Goal: Task Accomplishment & Management: Use online tool/utility

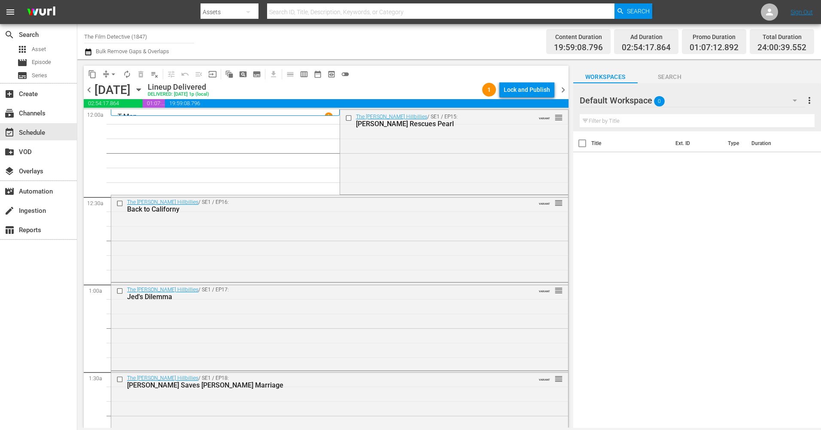
click at [236, 11] on div "Assets" at bounding box center [229, 12] width 58 height 24
click at [239, 33] on div "Channels" at bounding box center [228, 36] width 34 height 14
click at [315, 9] on input "text" at bounding box center [440, 12] width 347 height 21
type input "Historian"
click at [633, 15] on span "Search" at bounding box center [638, 10] width 23 height 15
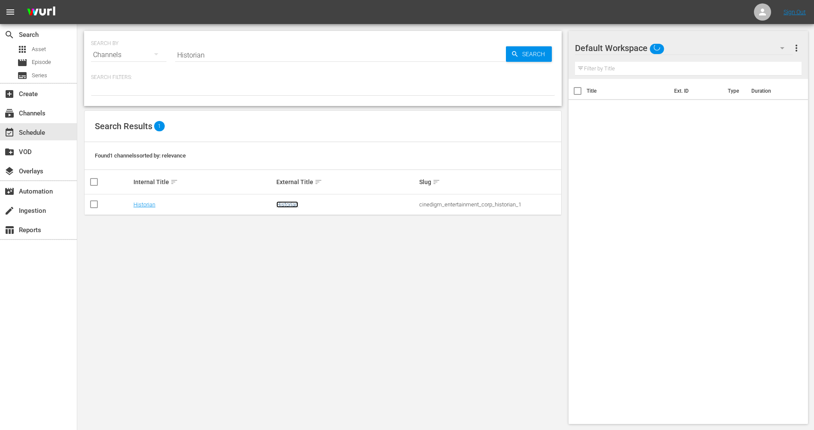
click at [289, 204] on link "Historian" at bounding box center [287, 204] width 22 height 6
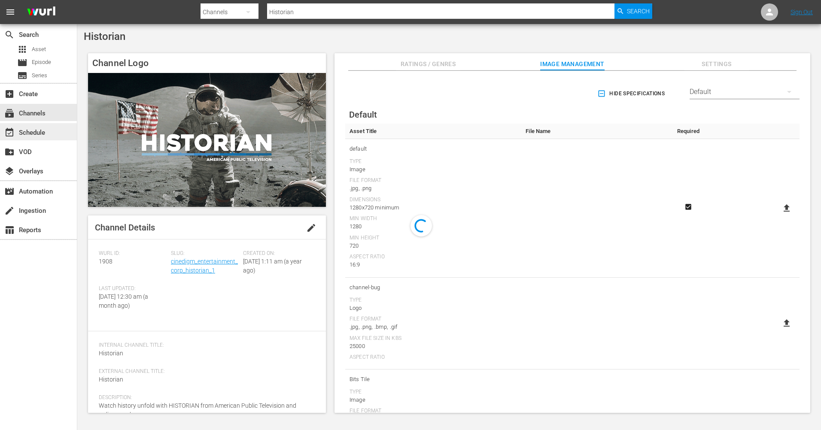
click at [33, 134] on div "event_available Schedule" at bounding box center [24, 131] width 48 height 8
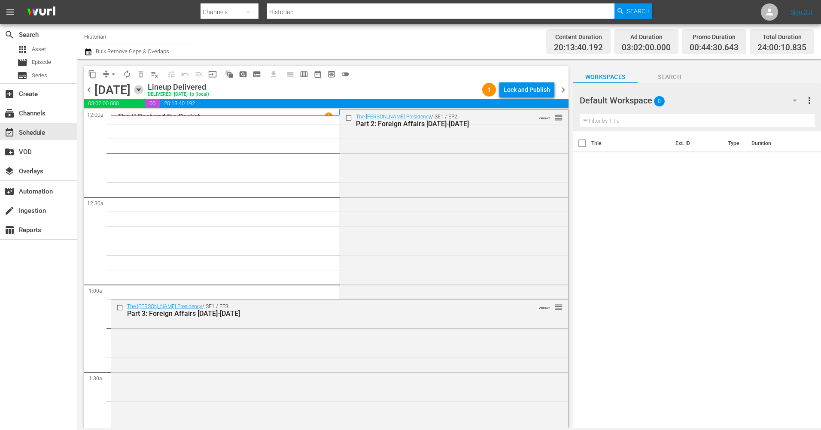
click at [140, 89] on icon "button" at bounding box center [138, 90] width 4 height 2
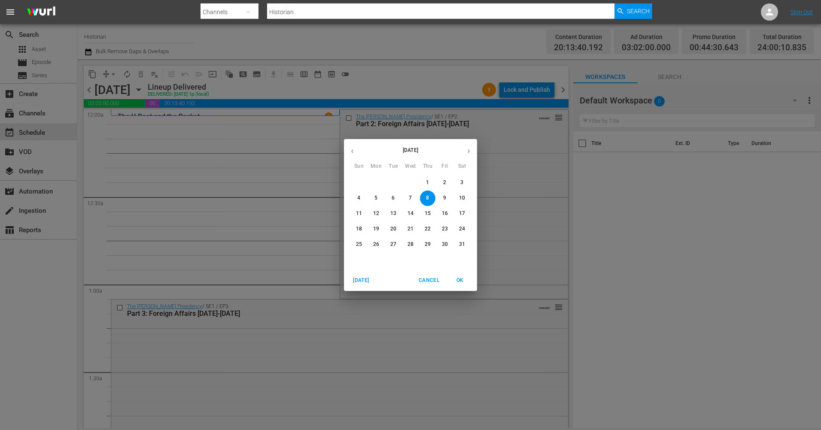
click at [468, 153] on icon "button" at bounding box center [468, 151] width 2 height 3
click at [467, 153] on icon "button" at bounding box center [468, 151] width 6 height 6
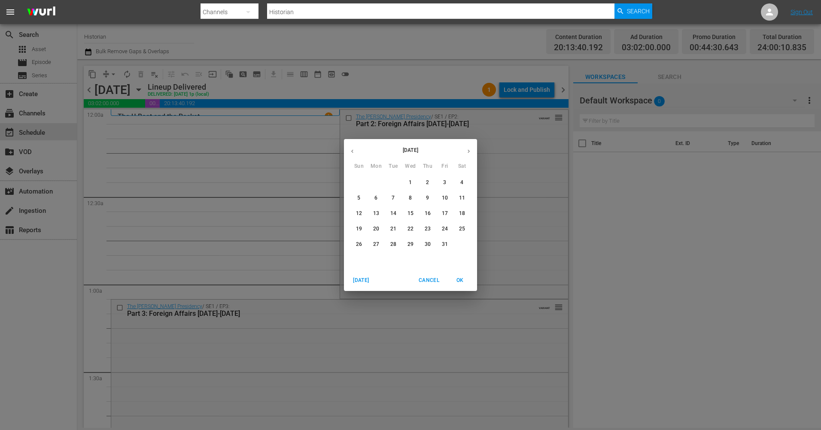
click at [442, 185] on span "3" at bounding box center [444, 182] width 15 height 7
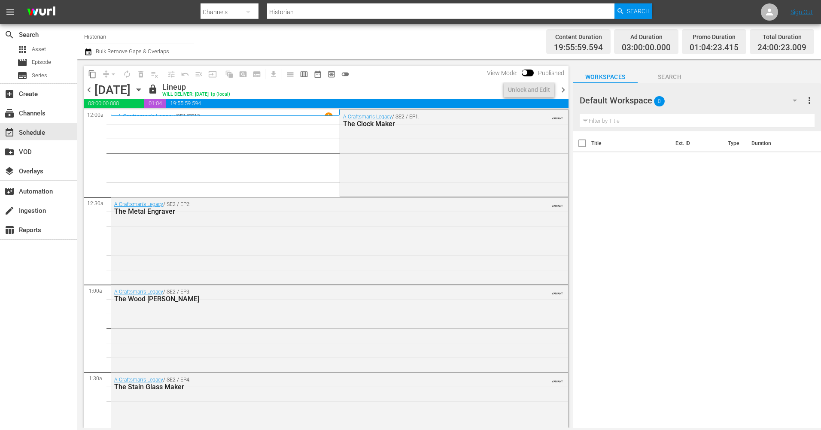
click at [562, 90] on span "chevron_right" at bounding box center [562, 90] width 11 height 11
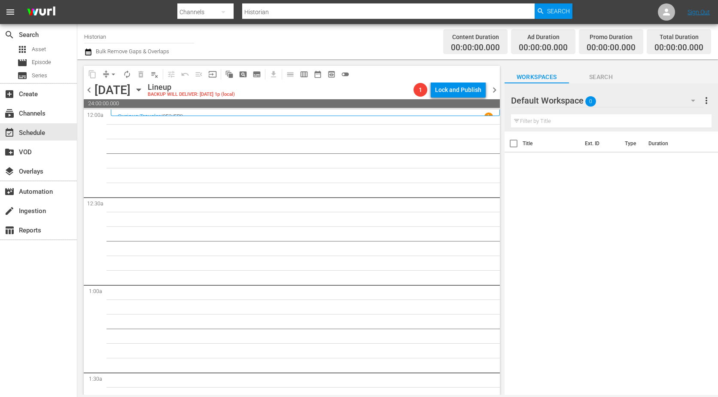
click at [493, 90] on span "chevron_right" at bounding box center [494, 90] width 11 height 11
click at [494, 92] on span "chevron_right" at bounding box center [494, 90] width 11 height 11
click at [490, 91] on span "chevron_right" at bounding box center [494, 90] width 11 height 11
click at [94, 91] on span "chevron_left" at bounding box center [89, 90] width 11 height 11
click at [494, 91] on span "chevron_right" at bounding box center [494, 90] width 11 height 11
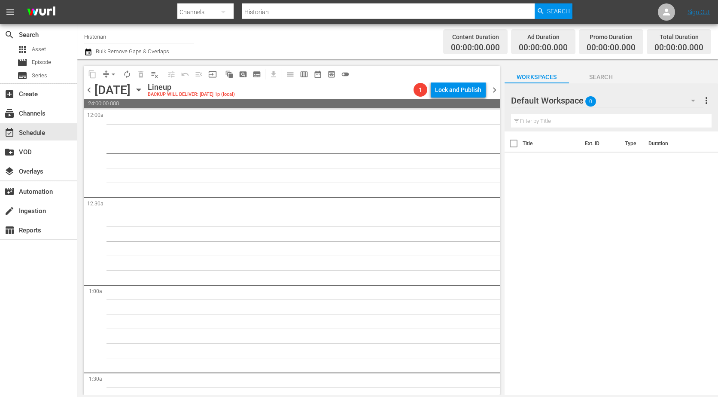
click at [91, 92] on span "chevron_left" at bounding box center [89, 90] width 11 height 11
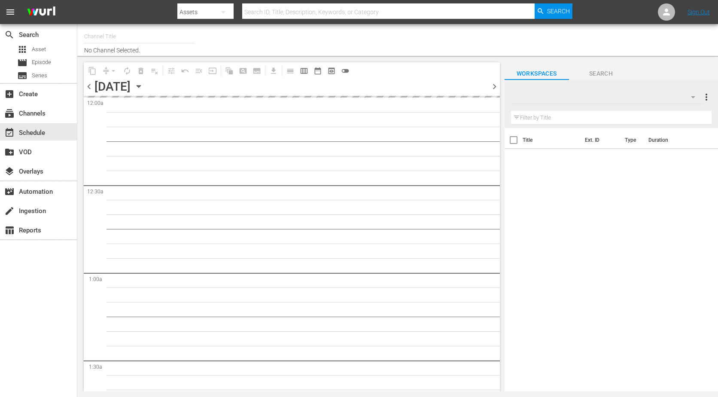
type input "Historian (1908)"
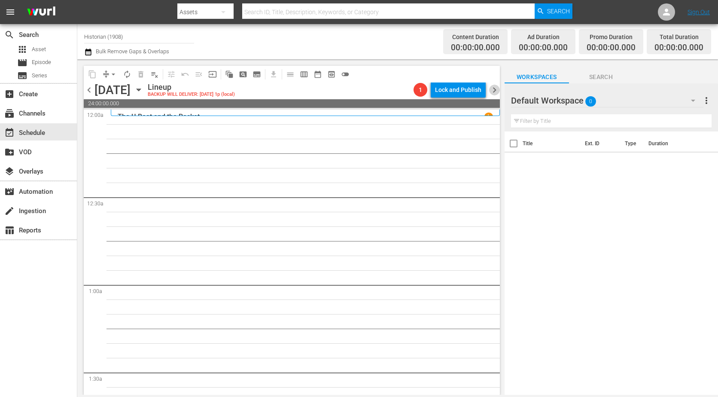
click at [492, 91] on span "chevron_right" at bounding box center [494, 90] width 11 height 11
click at [493, 91] on span "chevron_right" at bounding box center [494, 90] width 11 height 11
click at [493, 93] on span "chevron_right" at bounding box center [494, 90] width 11 height 11
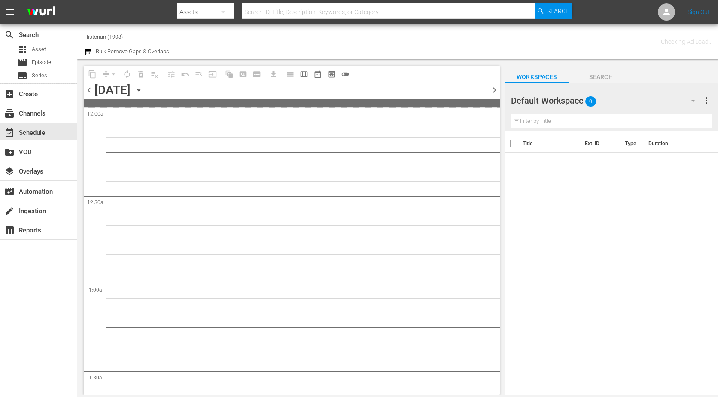
click at [602, 76] on span "Search" at bounding box center [601, 77] width 64 height 11
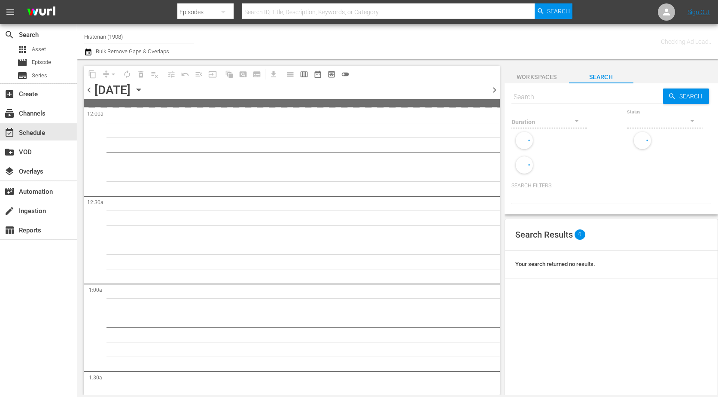
click at [536, 74] on span "Workspaces" at bounding box center [536, 77] width 64 height 11
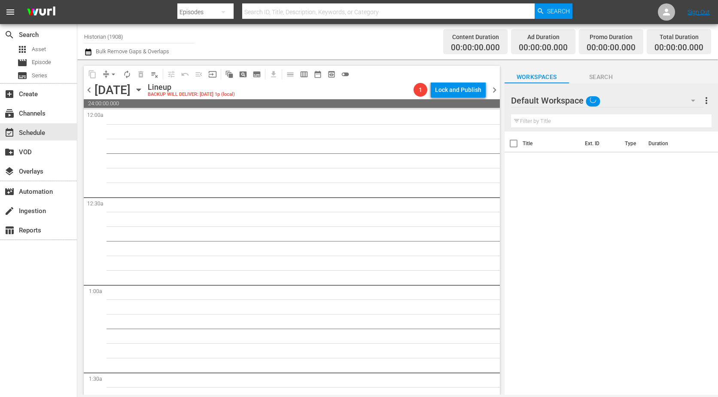
click at [490, 69] on div "content_copy compress arrow_drop_down autorenew_outlined delete_forever_outline…" at bounding box center [292, 74] width 416 height 17
click at [88, 89] on span "chevron_left" at bounding box center [89, 90] width 11 height 11
click at [493, 86] on span "chevron_right" at bounding box center [494, 90] width 11 height 11
click at [87, 92] on span "chevron_left" at bounding box center [89, 90] width 11 height 11
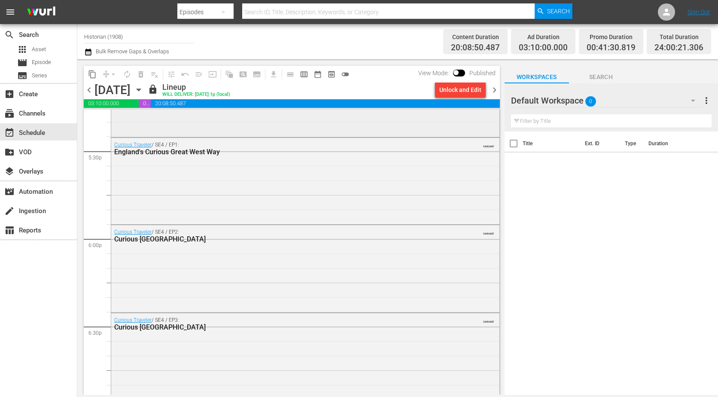
scroll to position [2845, 0]
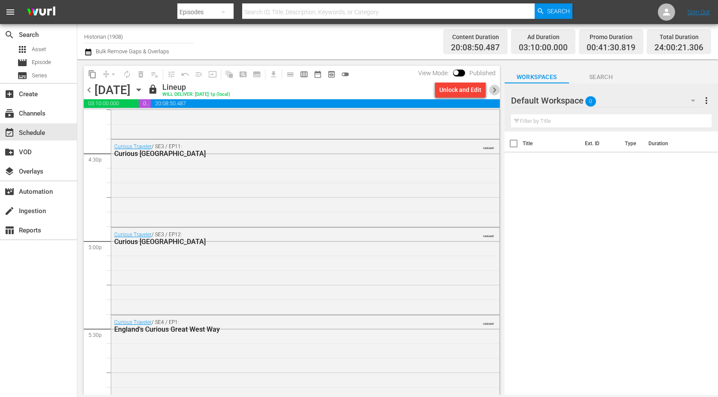
drag, startPoint x: 494, startPoint y: 91, endPoint x: 687, endPoint y: 239, distance: 243.7
click at [494, 91] on span "chevron_right" at bounding box center [494, 90] width 11 height 11
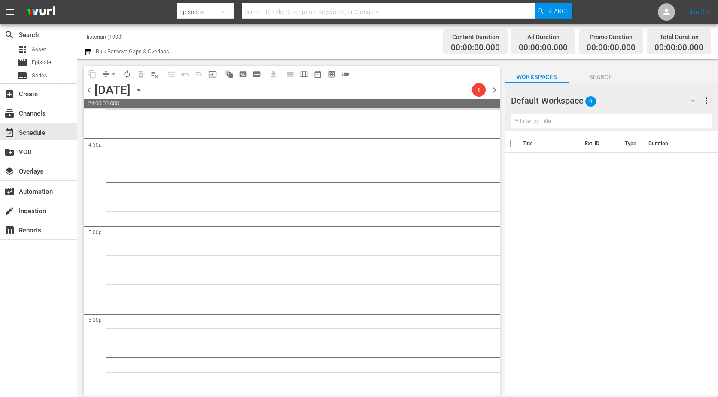
scroll to position [2845, 0]
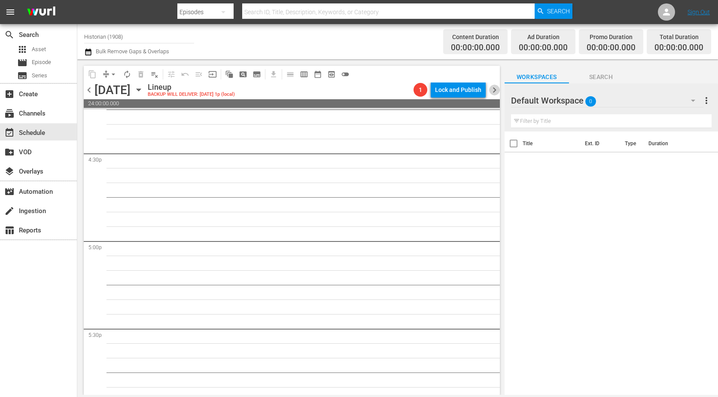
click at [496, 91] on span "chevron_right" at bounding box center [494, 90] width 11 height 11
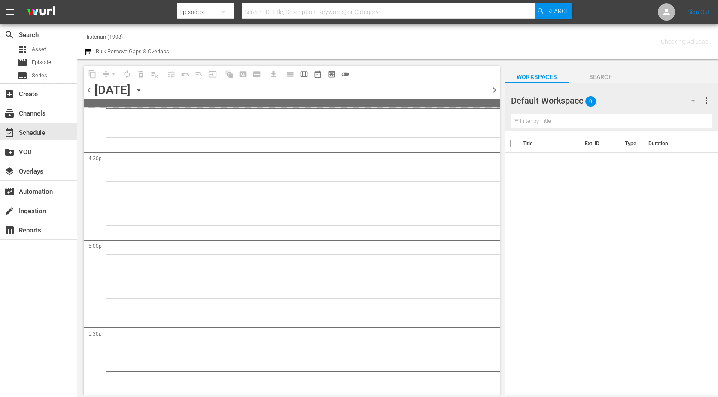
scroll to position [2860, 0]
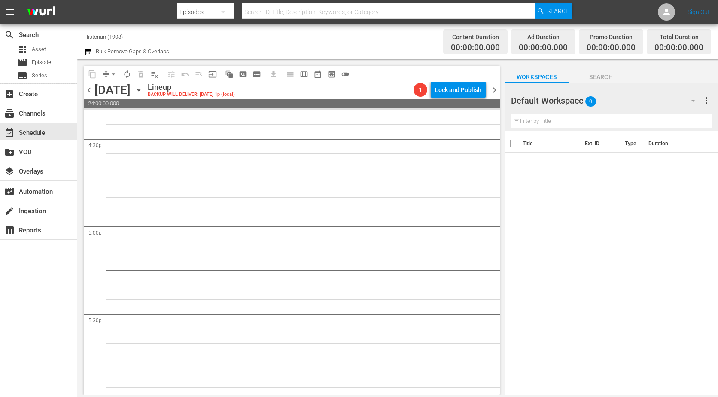
click at [87, 91] on span "chevron_left" at bounding box center [89, 90] width 11 height 11
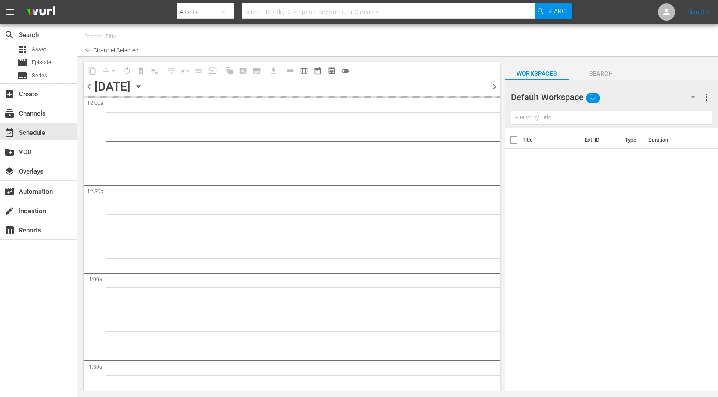
type input "Historian (1908)"
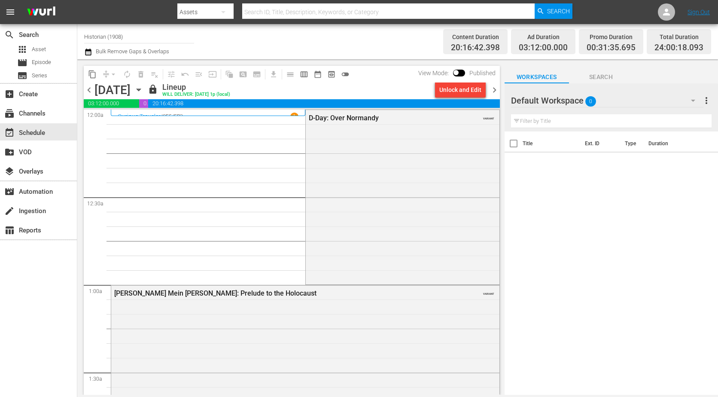
click at [493, 91] on span "chevron_right" at bounding box center [494, 90] width 11 height 11
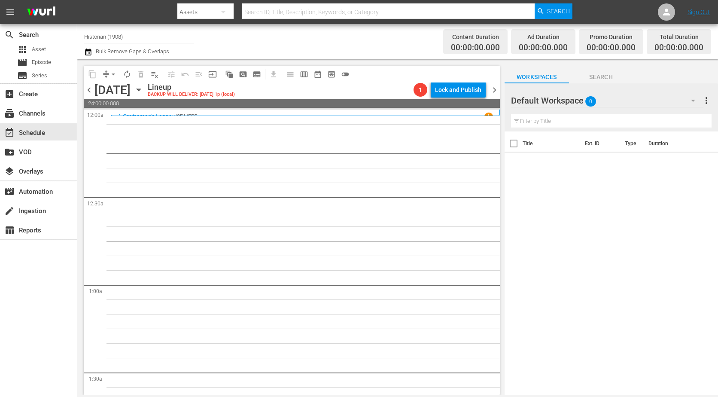
click at [497, 92] on span "chevron_right" at bounding box center [494, 90] width 11 height 11
click at [494, 91] on span "chevron_right" at bounding box center [494, 90] width 11 height 11
click at [491, 92] on span "chevron_right" at bounding box center [494, 90] width 11 height 11
click at [494, 90] on span "chevron_right" at bounding box center [494, 90] width 11 height 11
click at [88, 91] on span "chevron_left" at bounding box center [89, 90] width 11 height 11
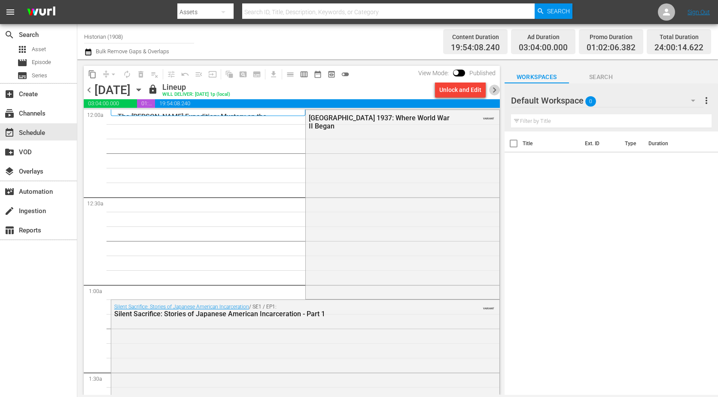
click at [493, 90] on span "chevron_right" at bounding box center [494, 90] width 11 height 11
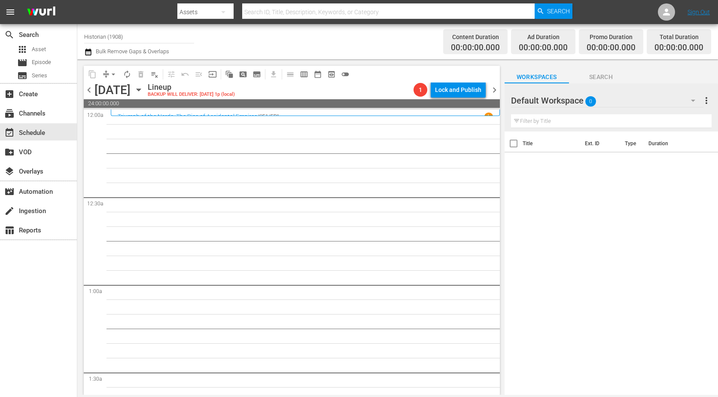
click at [494, 92] on span "chevron_right" at bounding box center [494, 90] width 11 height 11
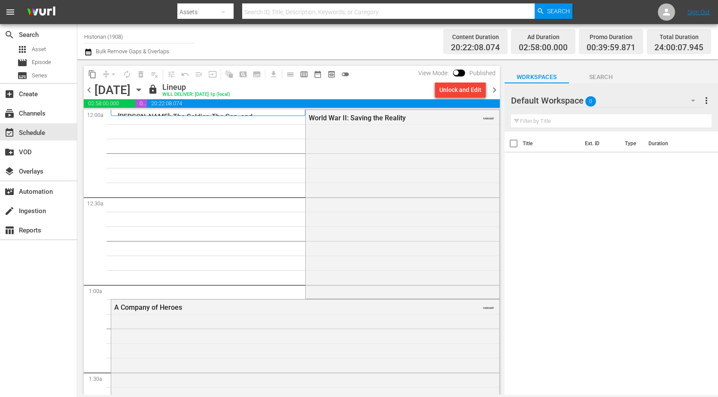
click at [496, 86] on span "chevron_right" at bounding box center [494, 90] width 11 height 11
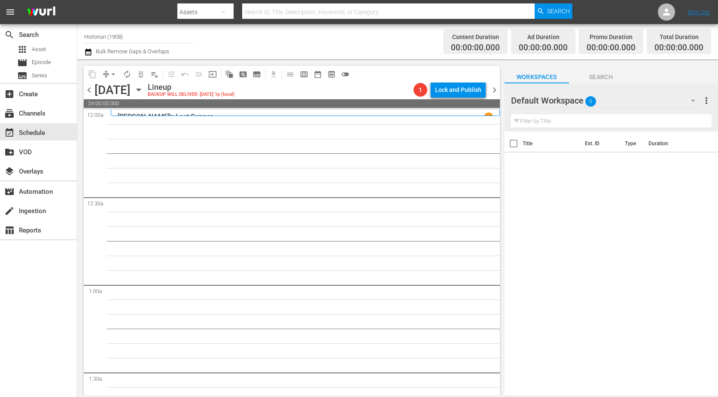
click at [491, 95] on div "chevron_left [DATE] [DATE] Lineup BACKUP WILL DELIVER: [DATE] 1p (local) 1 Lock…" at bounding box center [292, 90] width 416 height 17
click at [491, 87] on span "chevron_right" at bounding box center [494, 90] width 11 height 11
click at [494, 94] on span "chevron_right" at bounding box center [494, 90] width 11 height 11
click at [498, 89] on span "chevron_right" at bounding box center [494, 90] width 11 height 11
click at [490, 89] on span "chevron_right" at bounding box center [494, 90] width 11 height 11
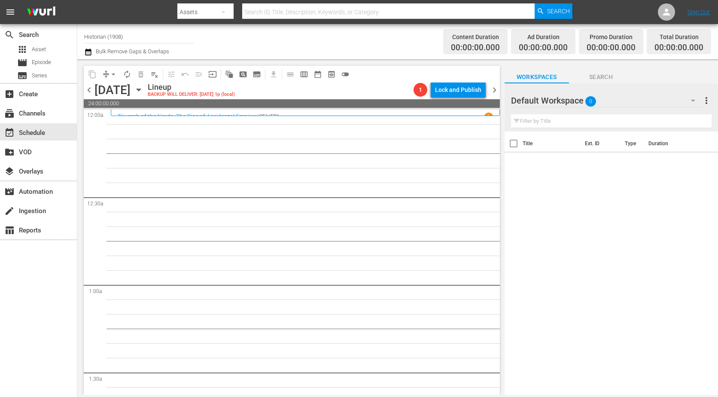
click at [88, 88] on span "chevron_left" at bounding box center [89, 90] width 11 height 11
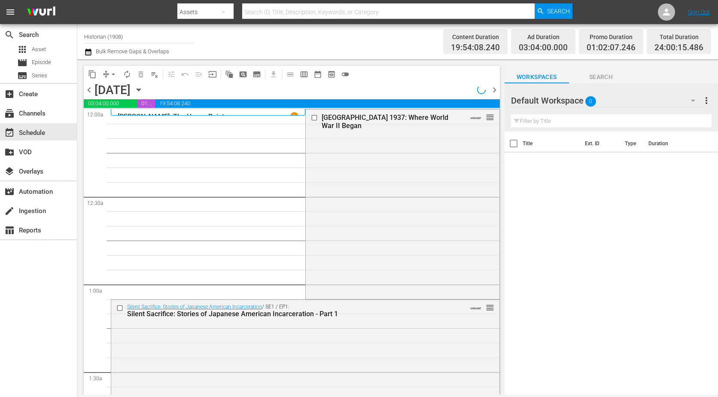
click at [492, 91] on span "chevron_right" at bounding box center [494, 90] width 11 height 11
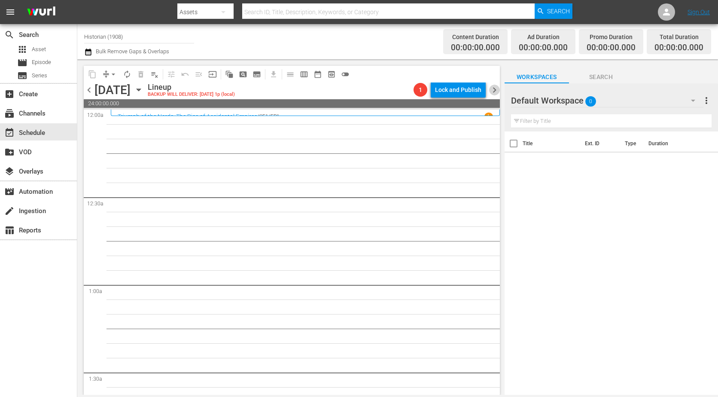
click at [494, 91] on span "chevron_right" at bounding box center [494, 90] width 11 height 11
click at [93, 90] on span "chevron_left" at bounding box center [89, 90] width 11 height 11
click at [497, 91] on span "chevron_right" at bounding box center [494, 90] width 11 height 11
click at [88, 90] on span "chevron_left" at bounding box center [89, 90] width 11 height 11
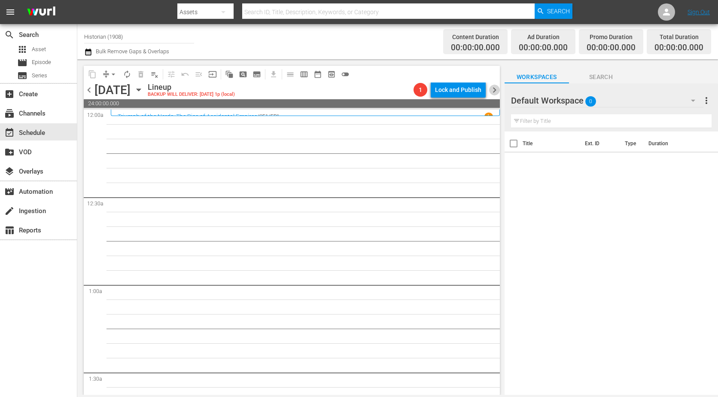
click at [494, 88] on span "chevron_right" at bounding box center [494, 90] width 11 height 11
click at [496, 89] on span "chevron_right" at bounding box center [494, 90] width 11 height 11
click at [92, 90] on span "chevron_left" at bounding box center [89, 90] width 11 height 11
click at [497, 92] on span "chevron_right" at bounding box center [494, 90] width 11 height 11
click at [91, 91] on span "chevron_left" at bounding box center [89, 90] width 11 height 11
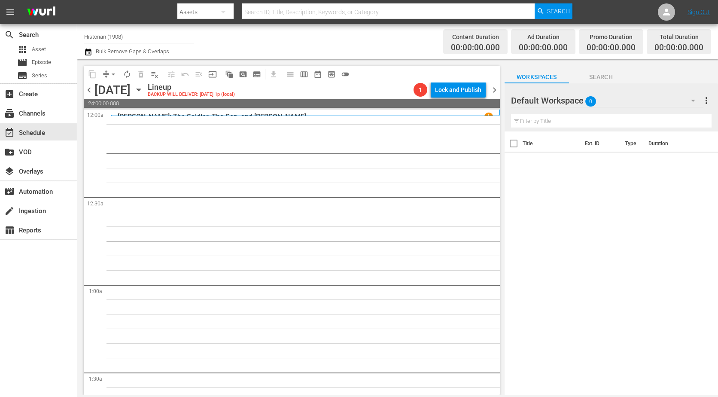
click at [493, 91] on span "chevron_right" at bounding box center [494, 90] width 11 height 11
click at [91, 91] on span "chevron_left" at bounding box center [89, 90] width 11 height 11
click at [494, 94] on span "chevron_right" at bounding box center [494, 90] width 11 height 11
click at [86, 90] on span "chevron_left" at bounding box center [89, 90] width 11 height 11
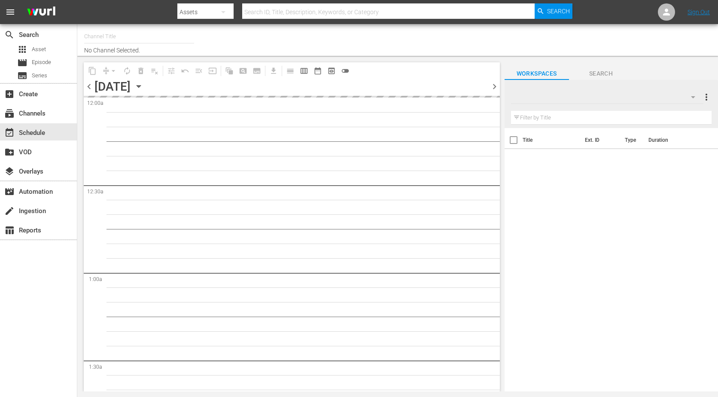
type input "Historian (1908)"
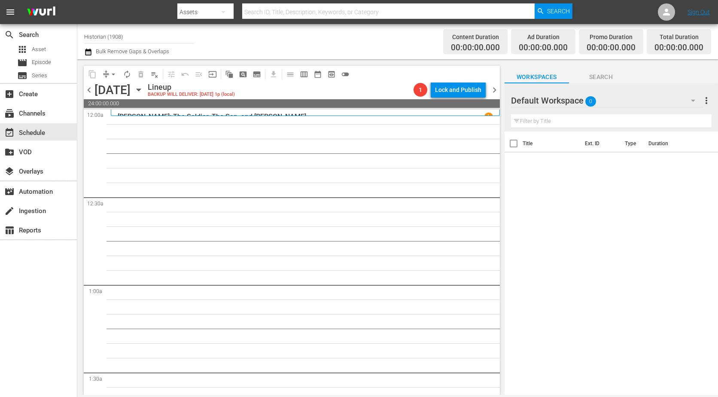
click at [493, 93] on span "chevron_right" at bounding box center [494, 90] width 11 height 11
click at [492, 92] on span "chevron_right" at bounding box center [494, 90] width 11 height 11
click at [88, 91] on span "chevron_left" at bounding box center [89, 90] width 11 height 11
click at [492, 88] on span "chevron_right" at bounding box center [494, 90] width 11 height 11
click at [89, 89] on span "chevron_left" at bounding box center [89, 90] width 11 height 11
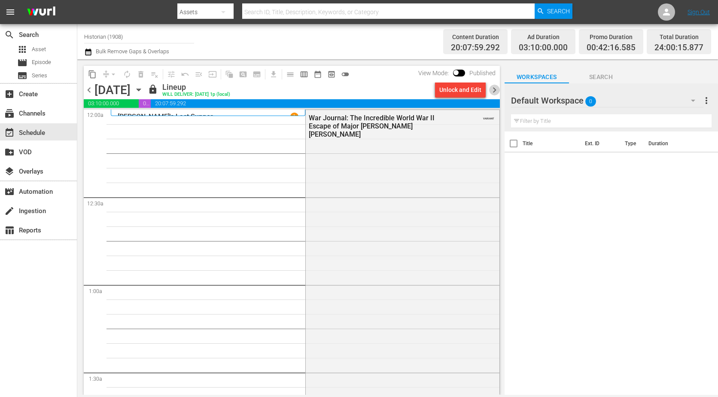
click at [494, 90] on span "chevron_right" at bounding box center [494, 90] width 11 height 11
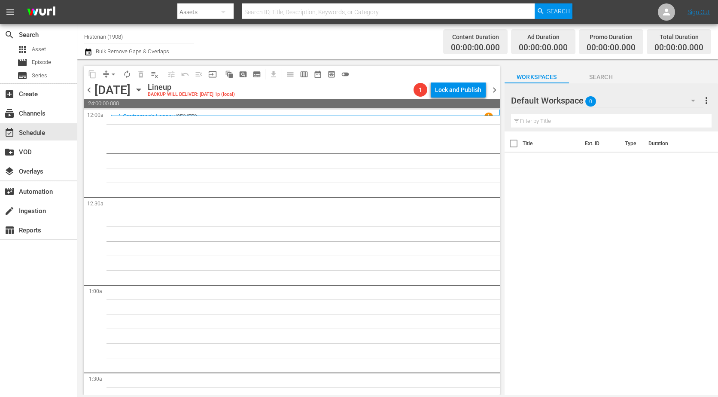
click at [227, 9] on icon "button" at bounding box center [223, 12] width 10 height 10
click at [215, 38] on div "Channels" at bounding box center [205, 36] width 34 height 14
click at [275, 12] on input "text" at bounding box center [388, 12] width 292 height 21
type input "the fil"
click at [562, 12] on span "Search" at bounding box center [558, 10] width 23 height 15
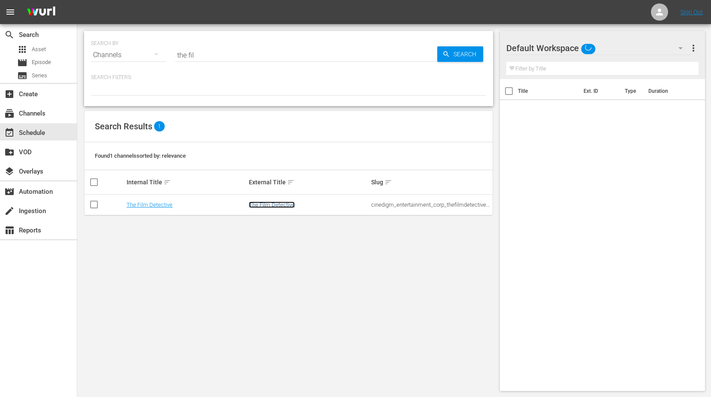
click at [280, 205] on link "The Film Detective" at bounding box center [272, 204] width 46 height 6
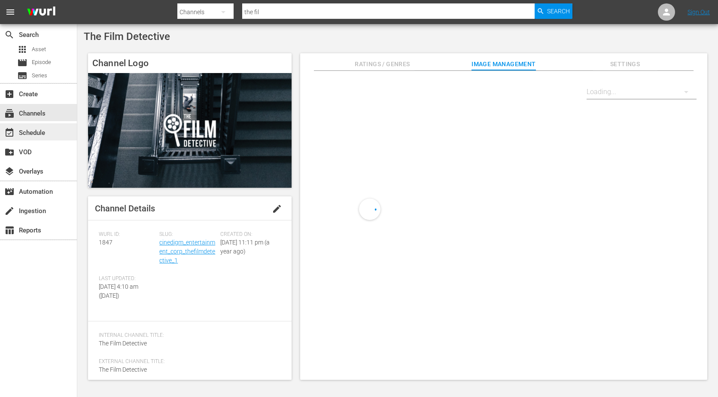
click at [43, 139] on div "event_available Schedule" at bounding box center [38, 131] width 77 height 17
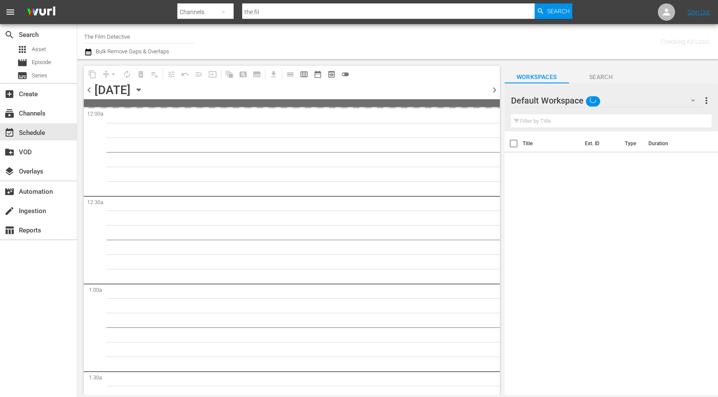
click at [88, 87] on span "chevron_left" at bounding box center [89, 90] width 11 height 11
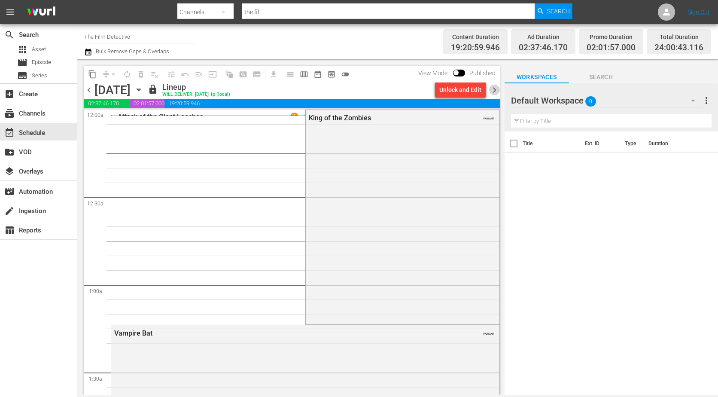
click at [490, 90] on span "chevron_right" at bounding box center [494, 90] width 11 height 11
